Goal: Task Accomplishment & Management: Manage account settings

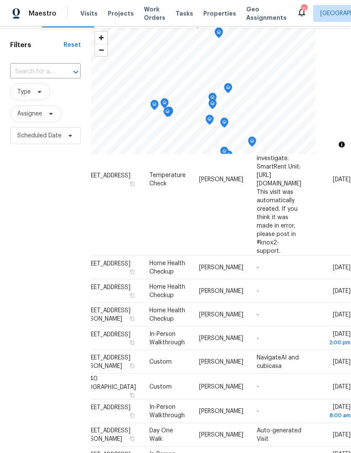
scroll to position [616, 67]
click at [0, 0] on icon at bounding box center [0, 0] width 0 height 0
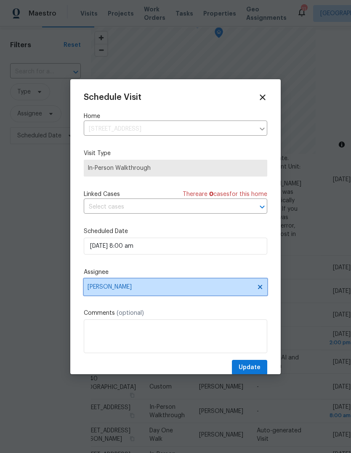
click at [263, 289] on icon at bounding box center [260, 286] width 7 height 7
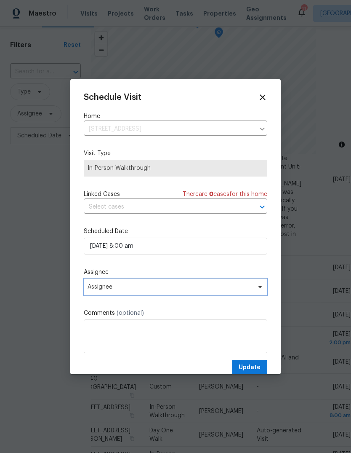
click at [257, 290] on icon at bounding box center [260, 286] width 7 height 7
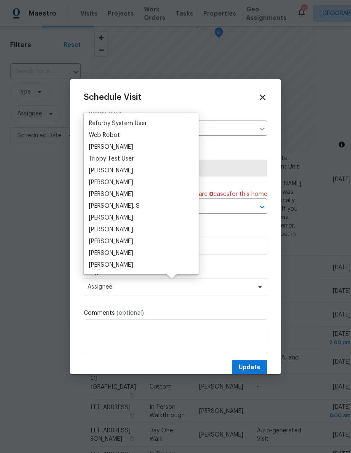
scroll to position [728, 0]
click at [112, 255] on div "Benjamin Reyes" at bounding box center [111, 253] width 44 height 8
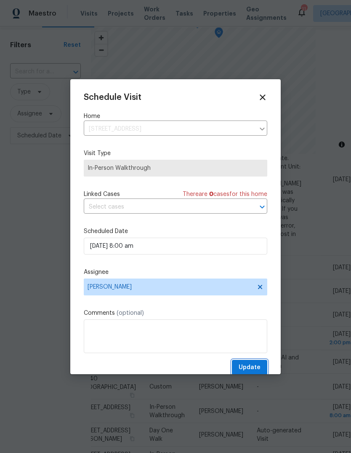
click at [248, 373] on span "Update" at bounding box center [250, 367] width 22 height 11
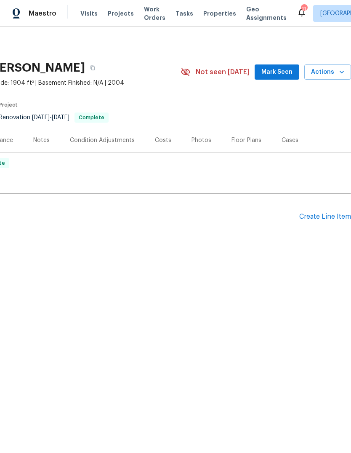
scroll to position [0, 125]
click at [197, 141] on div "Photos" at bounding box center [202, 140] width 20 height 8
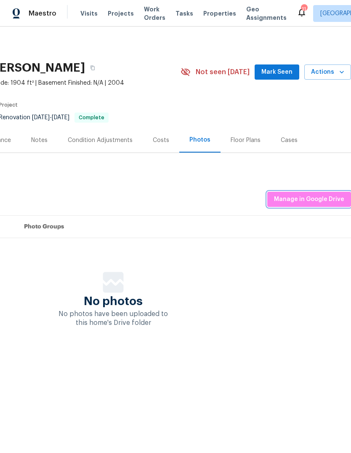
click at [313, 195] on span "Manage in Google Drive" at bounding box center [309, 199] width 70 height 11
click at [316, 195] on span "Manage in Google Drive" at bounding box center [309, 199] width 70 height 11
click at [307, 197] on span "Manage in Google Drive" at bounding box center [309, 199] width 70 height 11
